Goal: Task Accomplishment & Management: Manage account settings

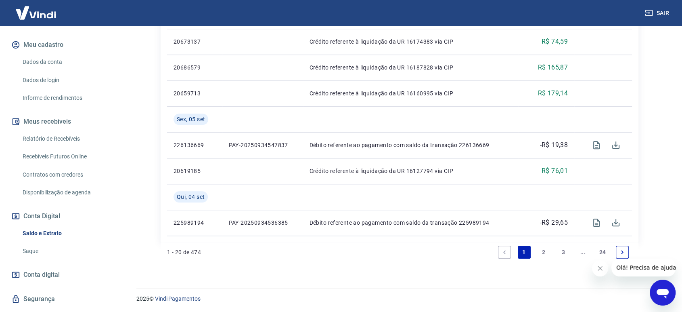
scroll to position [791, 0]
click at [525, 251] on link "1" at bounding box center [524, 251] width 13 height 13
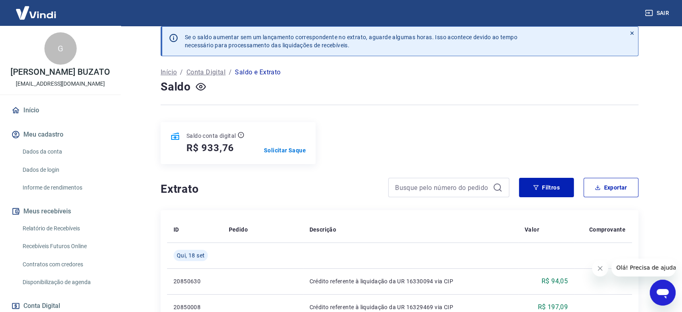
scroll to position [0, 0]
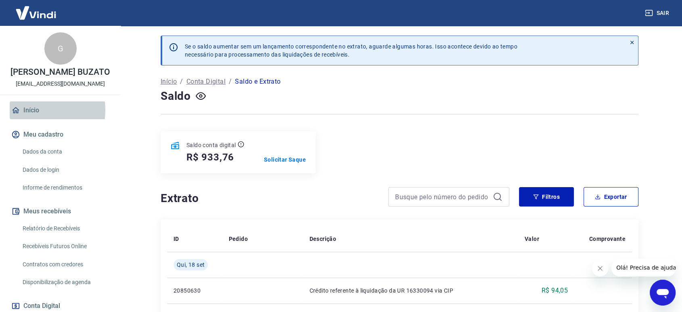
click at [39, 119] on link "Início" at bounding box center [60, 110] width 101 height 18
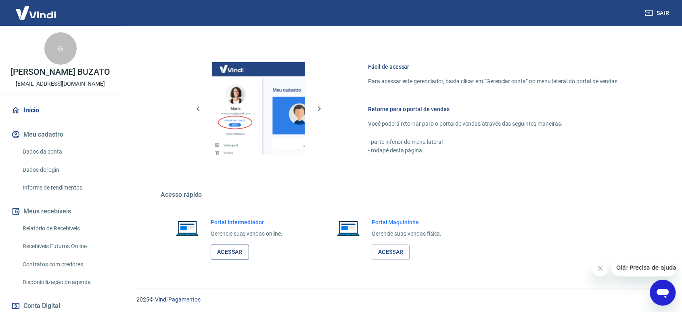
scroll to position [317, 0]
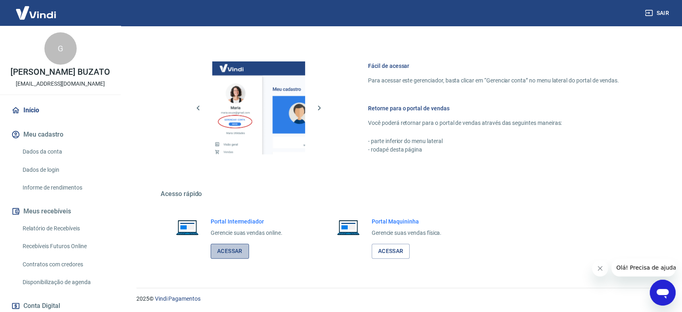
click at [229, 246] on link "Acessar" at bounding box center [230, 250] width 38 height 15
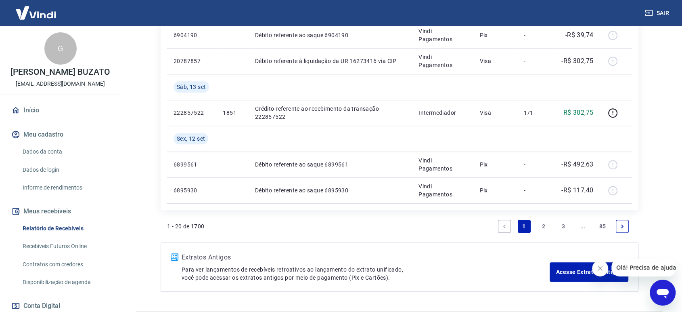
scroll to position [696, 0]
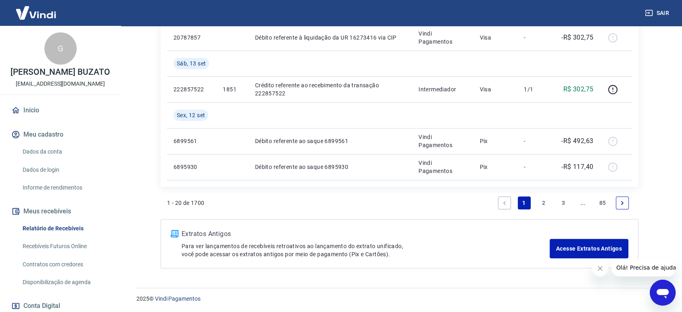
click at [545, 203] on link "2" at bounding box center [543, 202] width 13 height 13
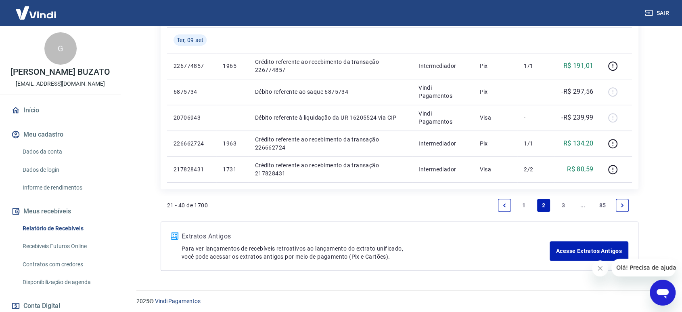
scroll to position [645, 0]
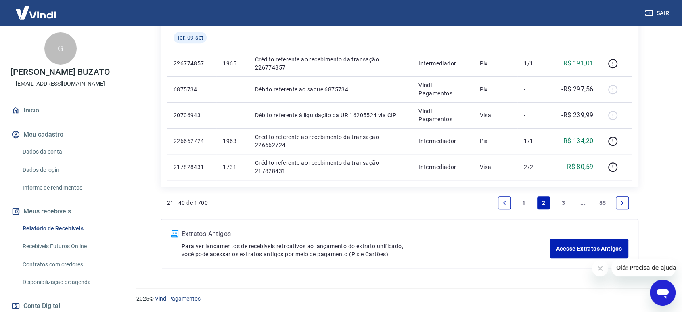
click at [562, 203] on link "3" at bounding box center [563, 202] width 13 height 13
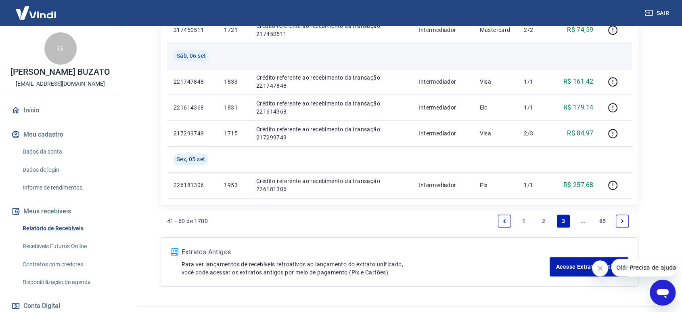
scroll to position [671, 0]
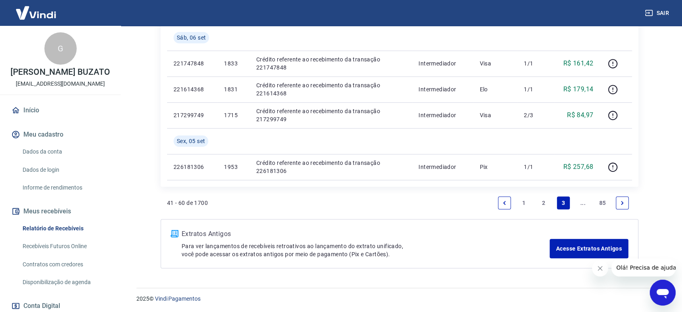
click at [542, 201] on link "2" at bounding box center [543, 202] width 13 height 13
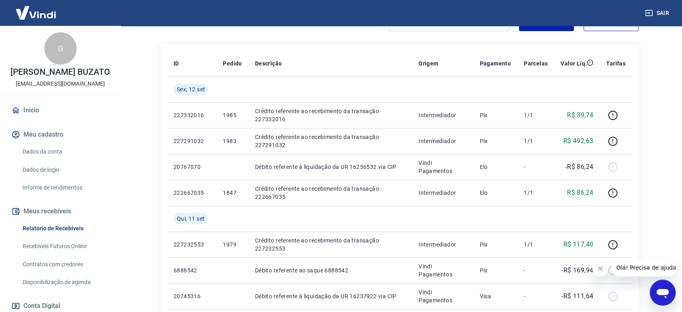
scroll to position [107, 0]
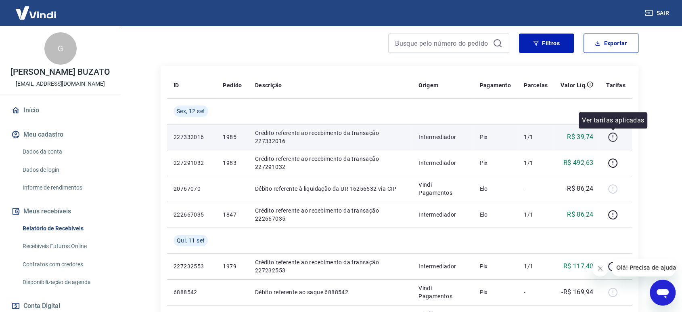
click at [611, 135] on icon "button" at bounding box center [613, 137] width 10 height 10
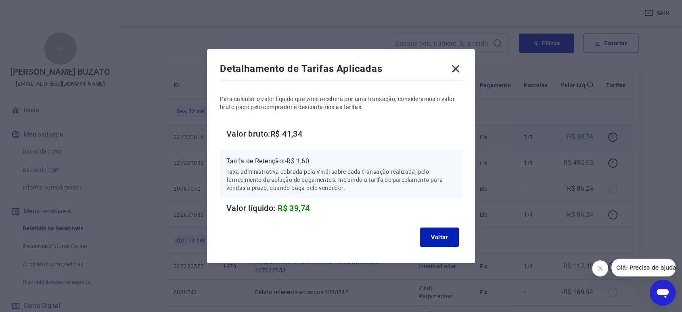
click at [462, 72] on icon at bounding box center [455, 68] width 13 height 13
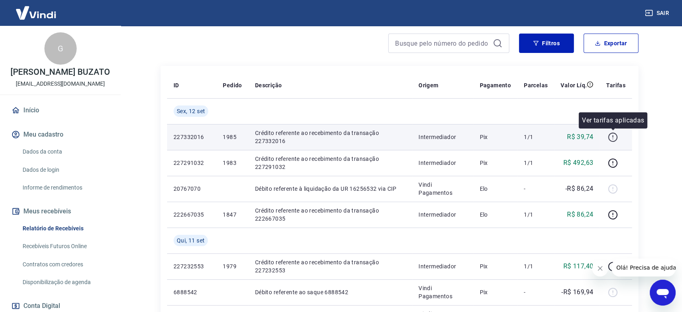
click at [612, 135] on icon "button" at bounding box center [613, 137] width 10 height 10
